Goal: Transaction & Acquisition: Download file/media

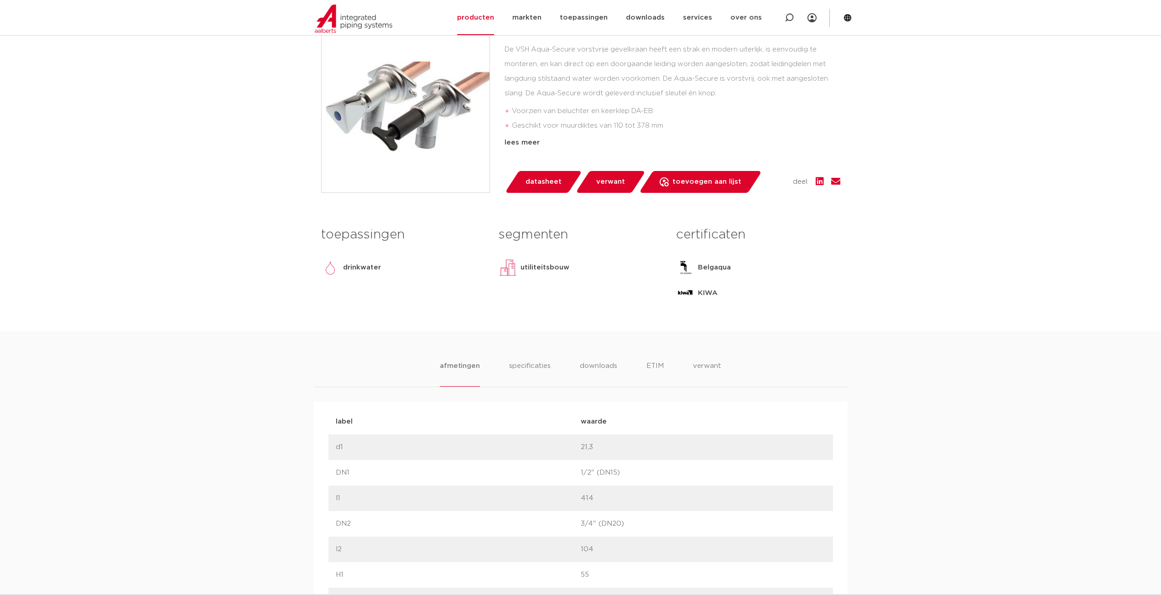
scroll to position [319, 0]
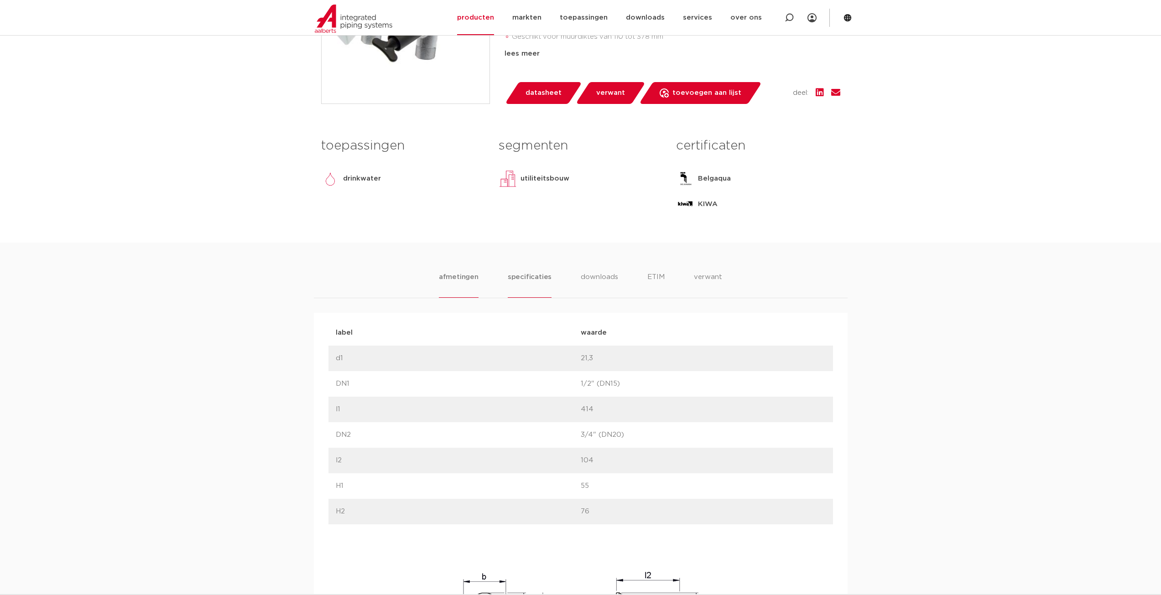
click at [523, 279] on li "specificaties" at bounding box center [530, 285] width 44 height 26
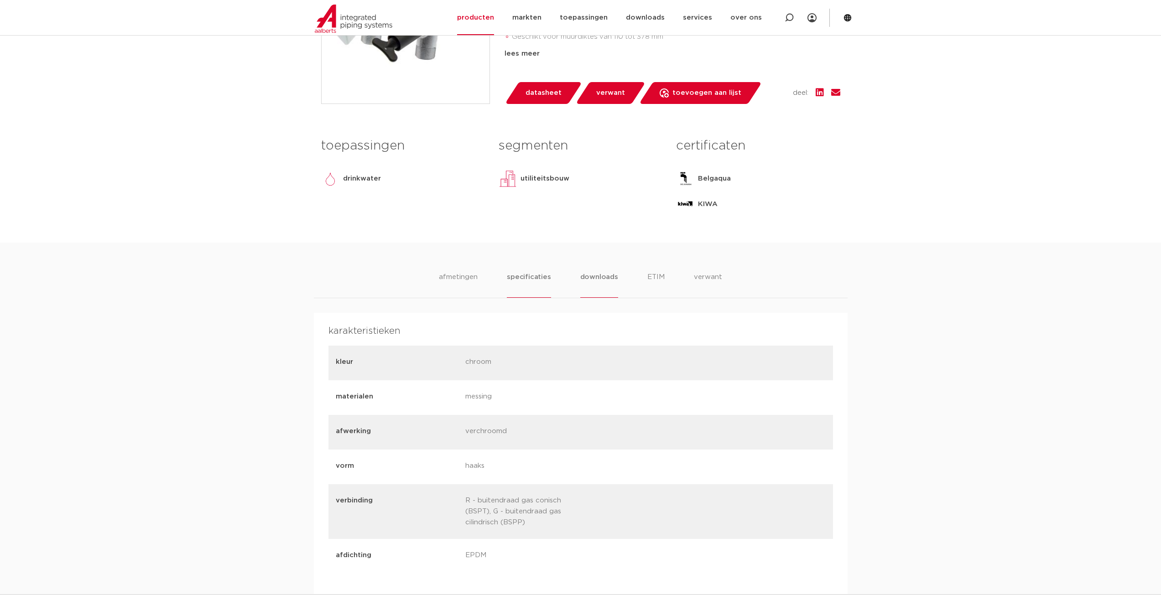
click at [588, 280] on li "downloads" at bounding box center [599, 285] width 38 height 26
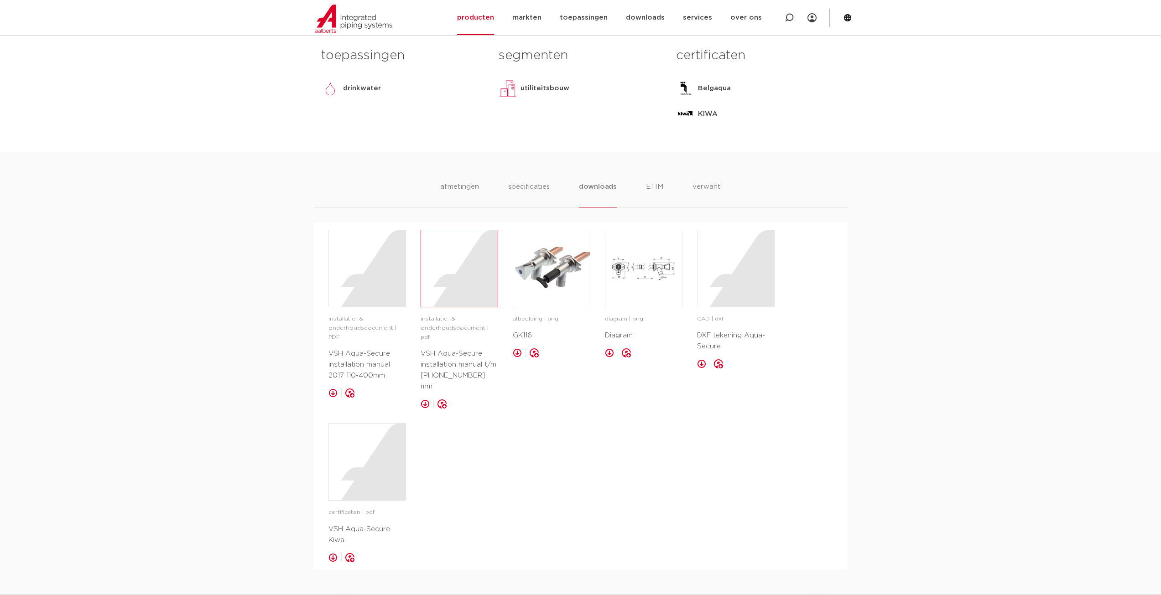
scroll to position [502, 0]
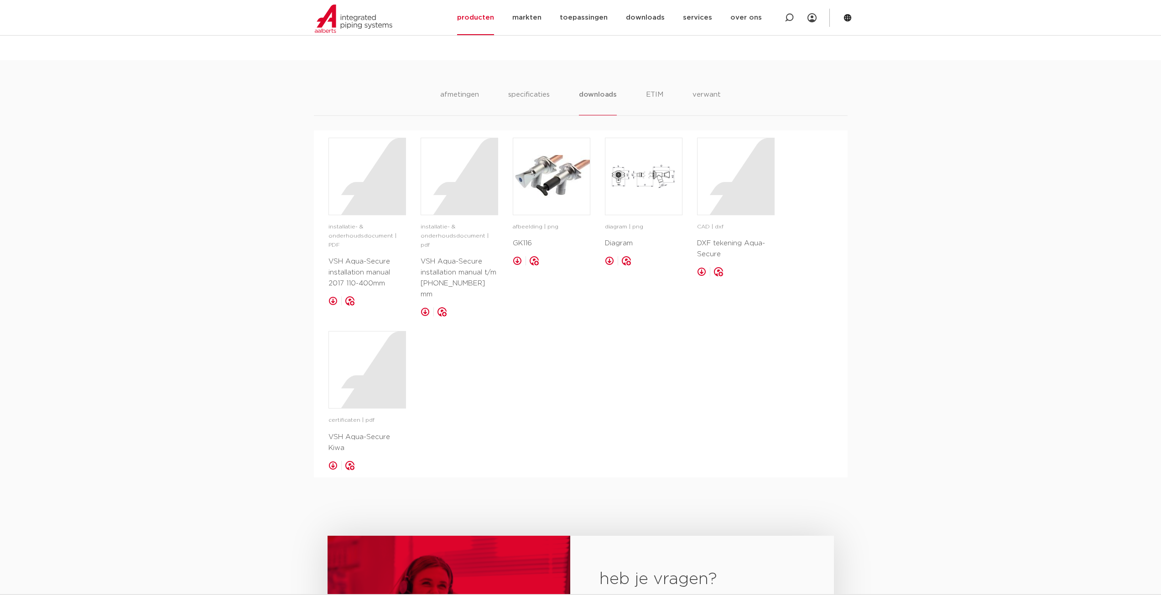
click at [449, 225] on p "installatie- & onderhoudsdocument | pdf" at bounding box center [460, 236] width 78 height 27
click at [447, 278] on p "VSH Aqua-Secure installation manual t/m [PHONE_NUMBER] mm" at bounding box center [460, 278] width 78 height 44
drag, startPoint x: 444, startPoint y: 294, endPoint x: 474, endPoint y: 318, distance: 37.9
click at [468, 333] on div "installatie- & onderhoudsdocument | PDF VSH Aqua-Secure installation manual 201…" at bounding box center [580, 304] width 505 height 333
click at [459, 232] on p "installatie- & onderhoudsdocument | pdf" at bounding box center [460, 236] width 78 height 27
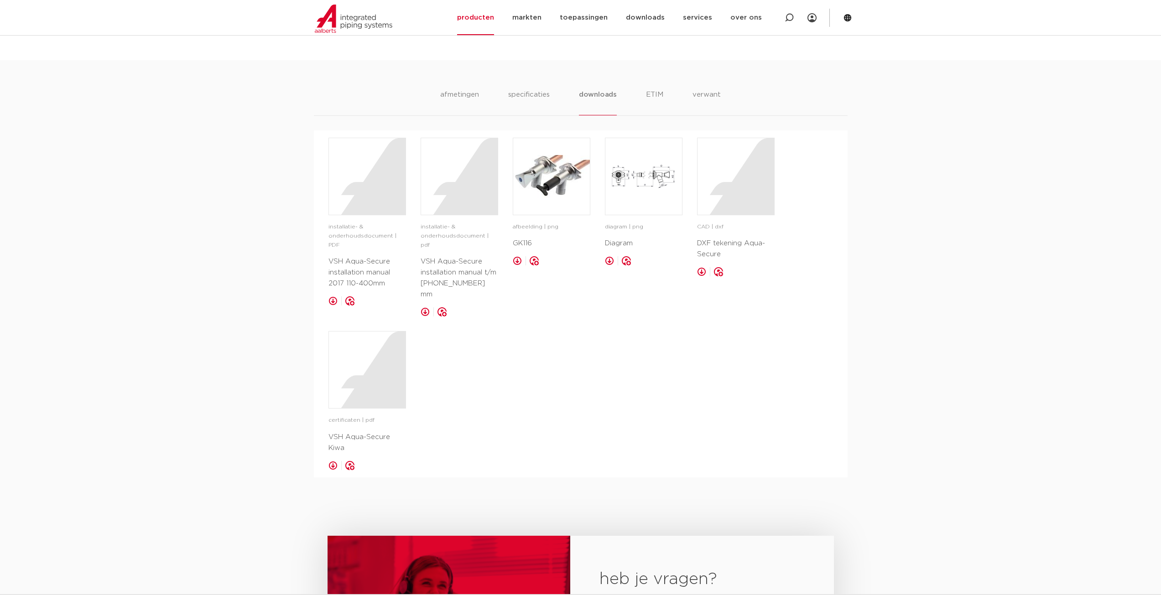
click at [437, 260] on p "VSH Aqua-Secure installation manual t/m [PHONE_NUMBER] mm" at bounding box center [460, 278] width 78 height 44
click at [426, 307] on link at bounding box center [425, 311] width 9 height 9
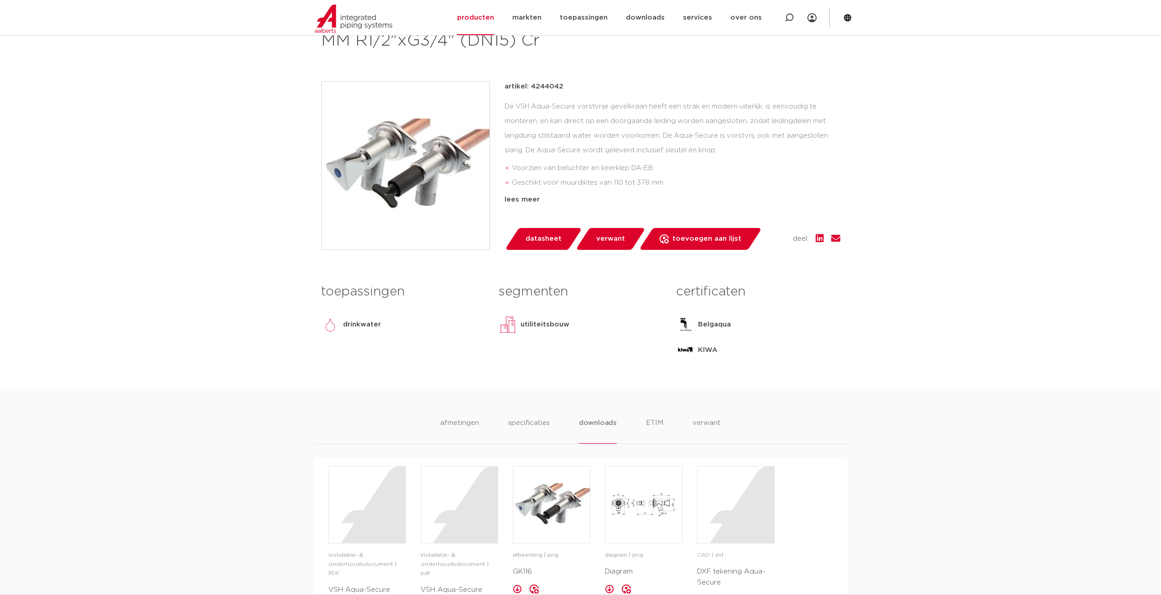
scroll to position [91, 0]
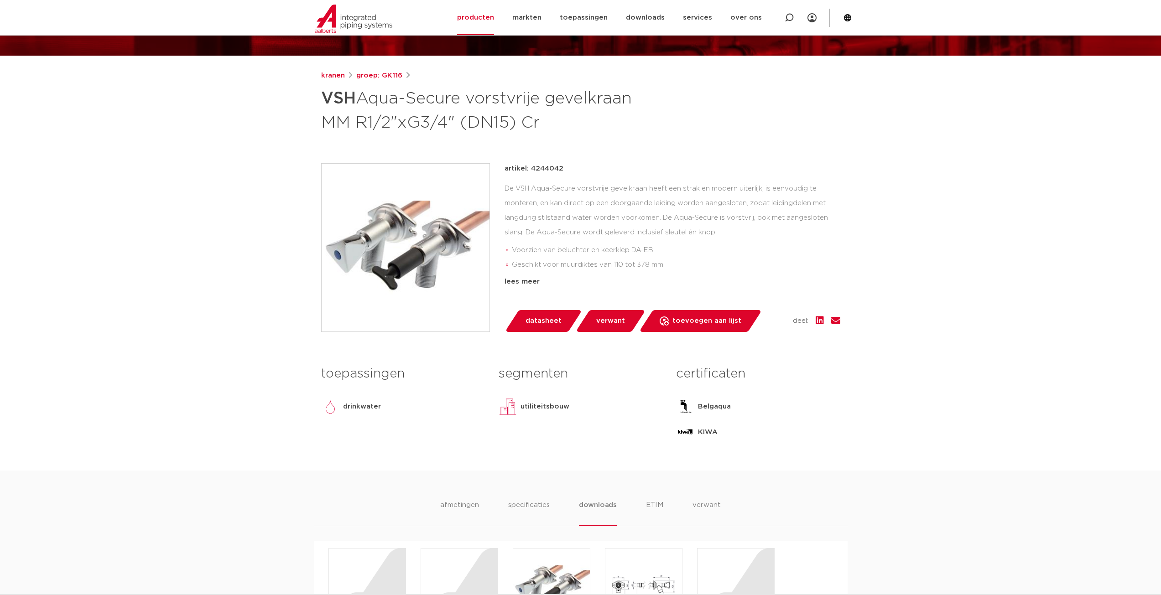
click at [648, 197] on div "De VSH Aqua-Secure vorstvrije gevelkraan heeft een strak en modern uiterlijk, i…" at bounding box center [673, 227] width 336 height 91
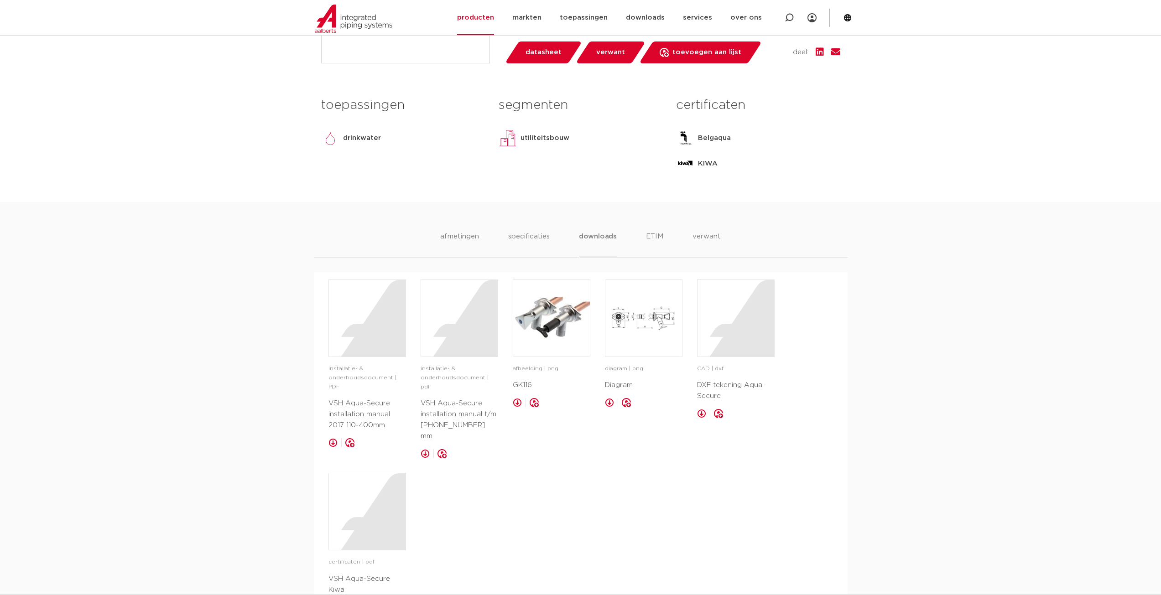
scroll to position [365, 0]
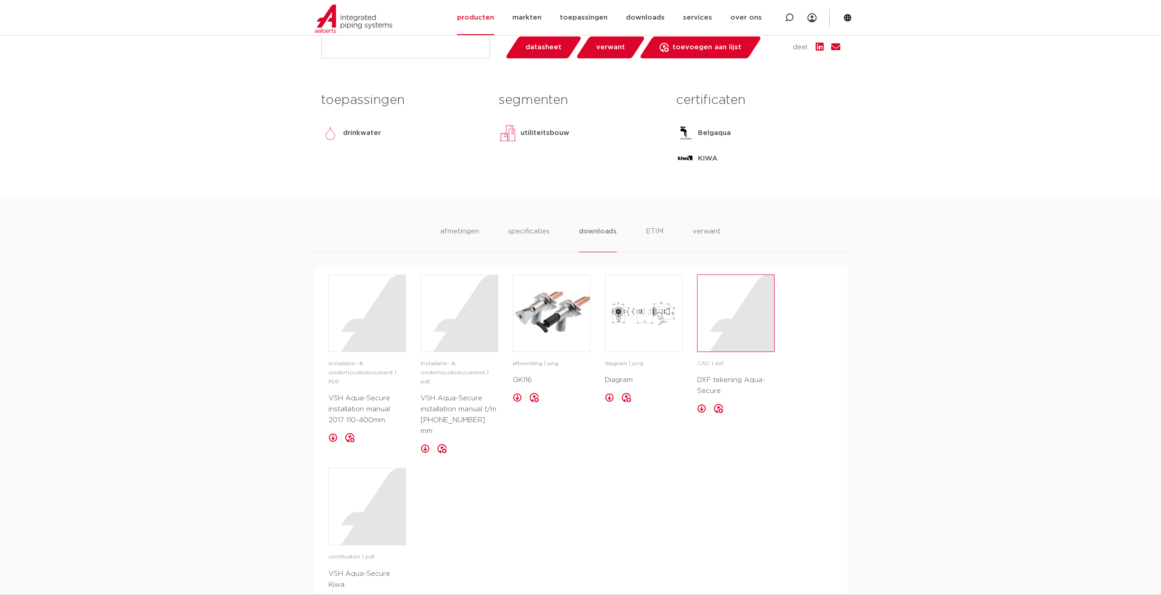
click at [759, 327] on div at bounding box center [736, 313] width 77 height 77
click at [495, 312] on div at bounding box center [459, 313] width 77 height 77
